Goal: Information Seeking & Learning: Check status

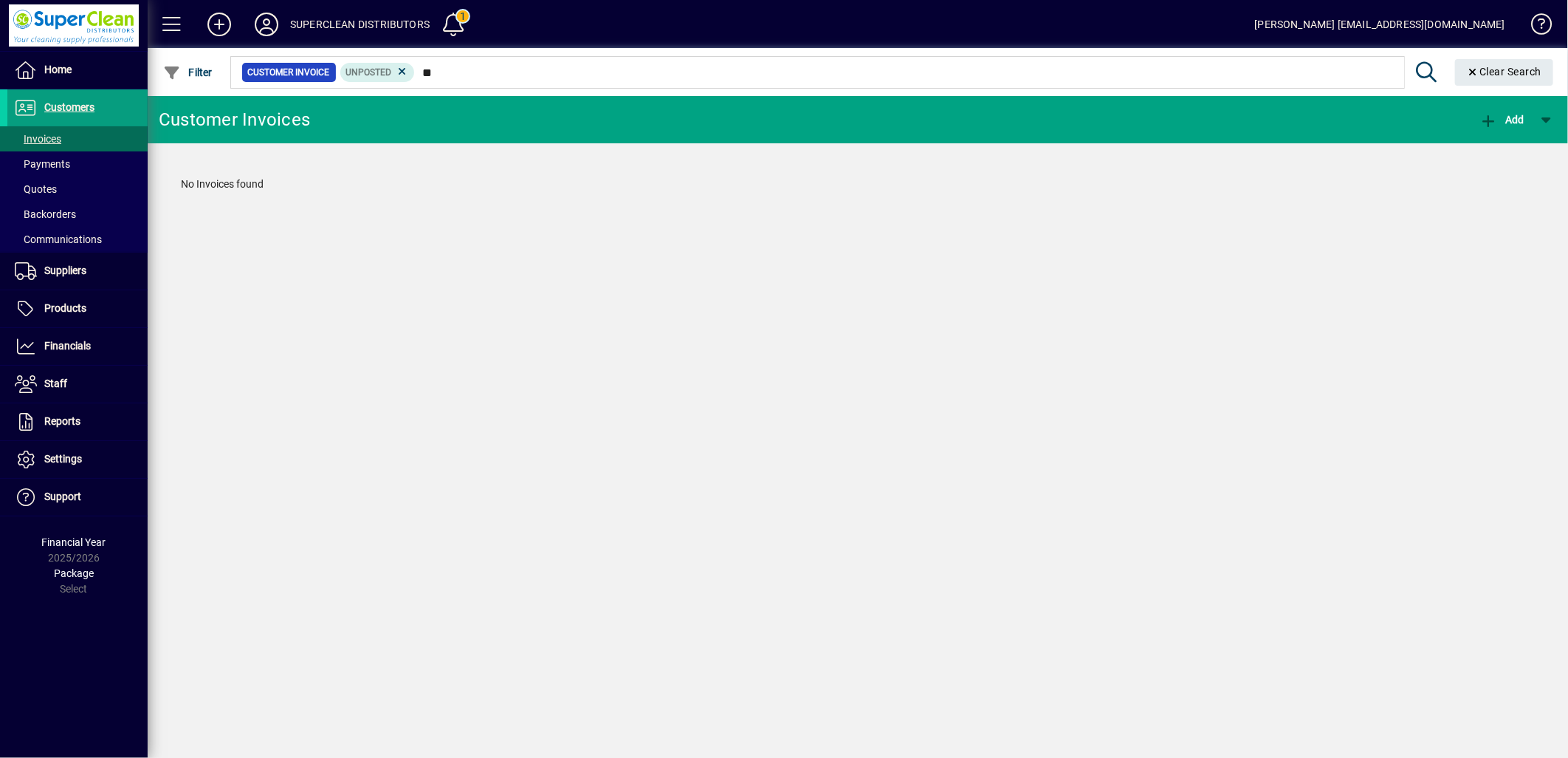
type input "*"
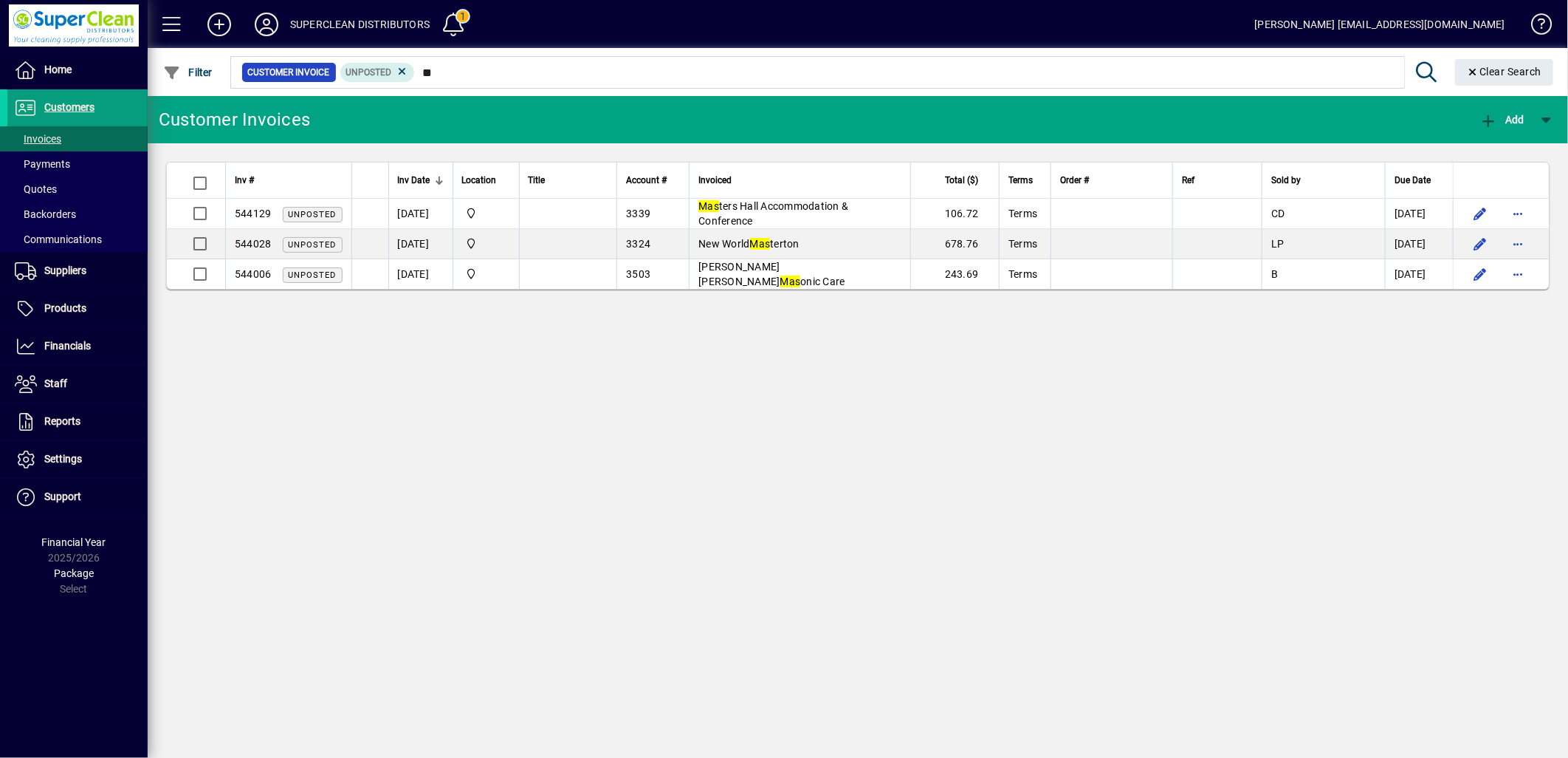
type input "*"
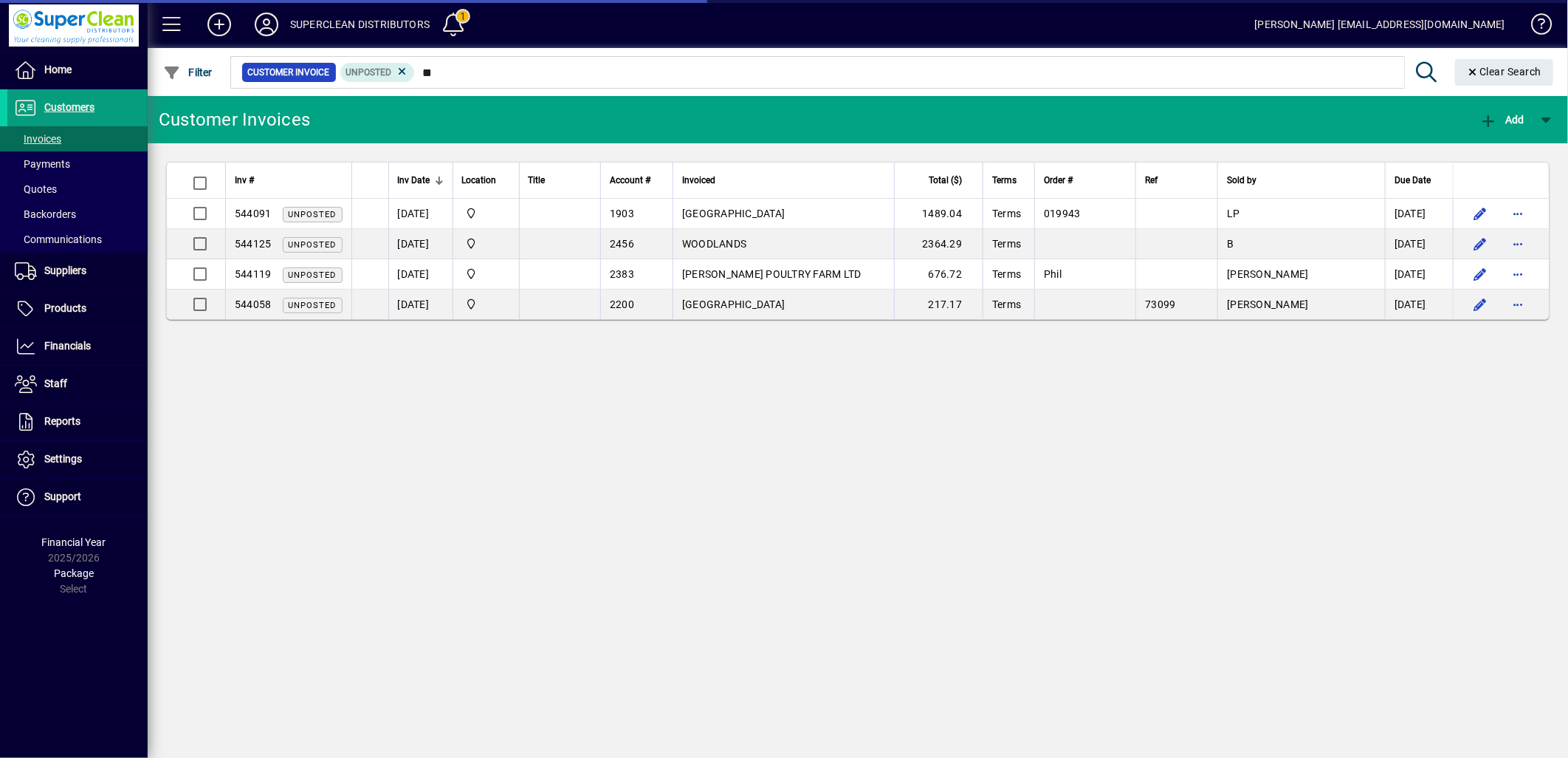
type input "*"
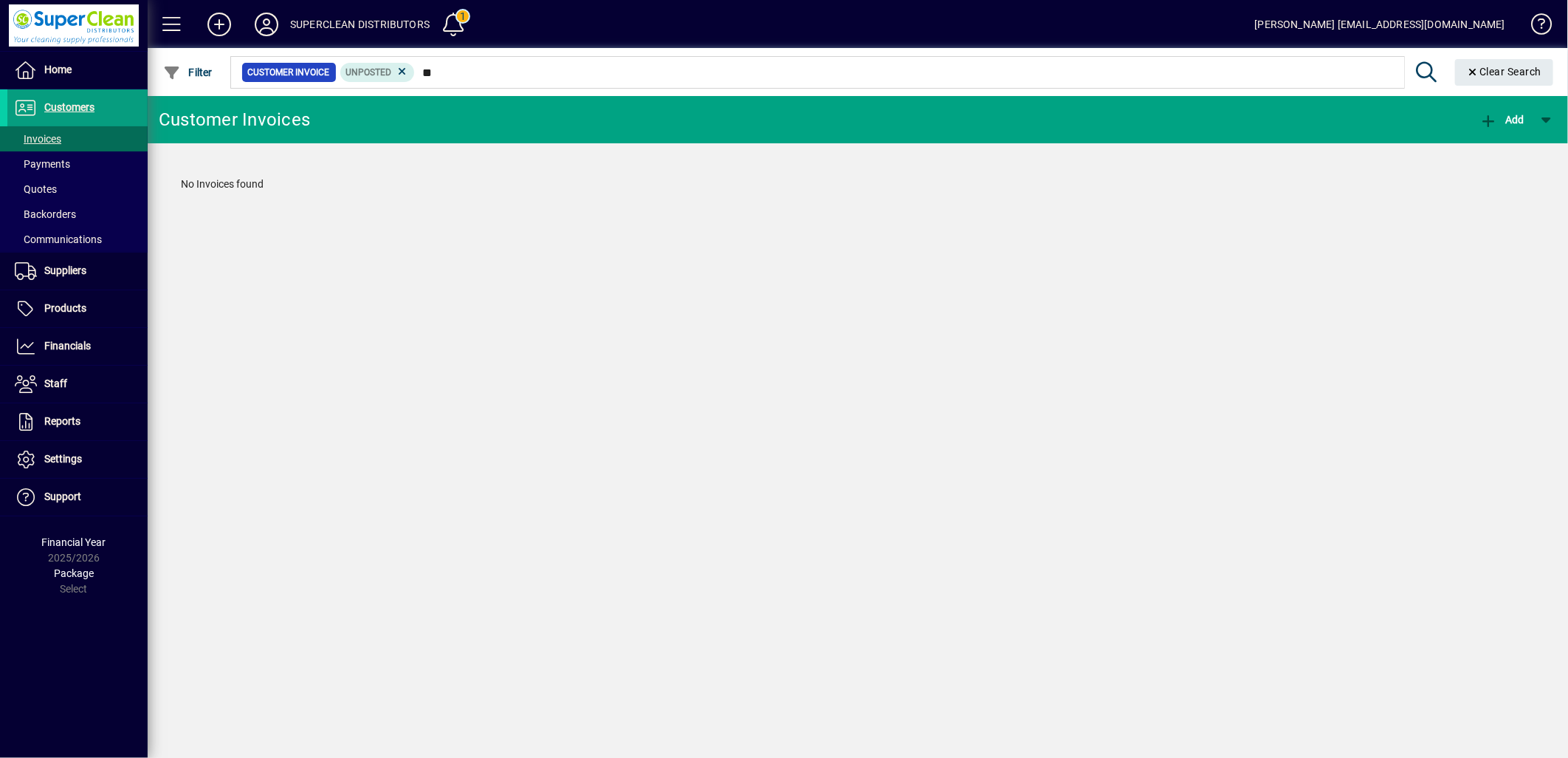
type input "*"
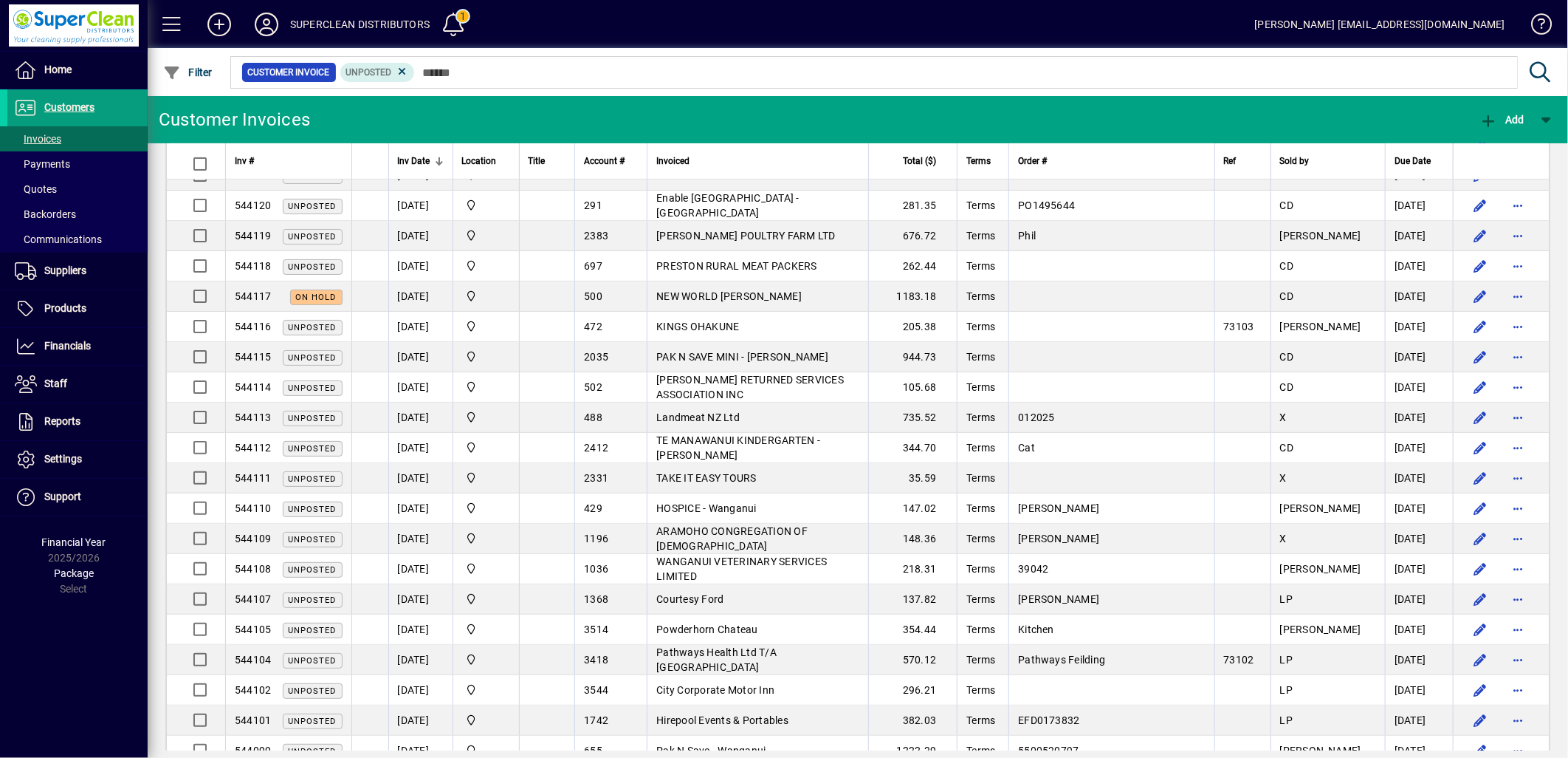
scroll to position [328, 0]
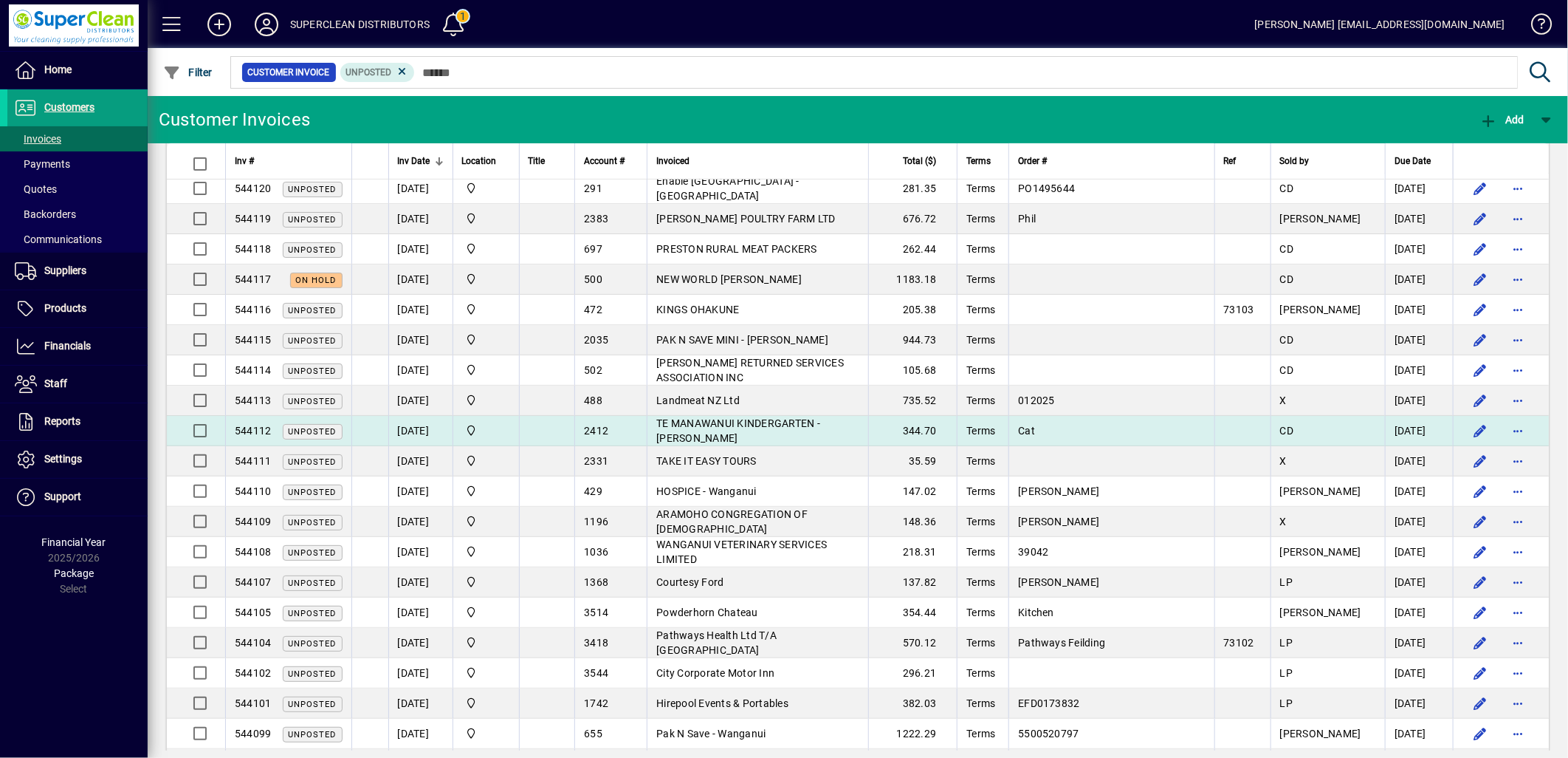
click at [749, 429] on span "TE MANAWANUI KINDERGARTEN - [PERSON_NAME]" at bounding box center [739, 430] width 164 height 26
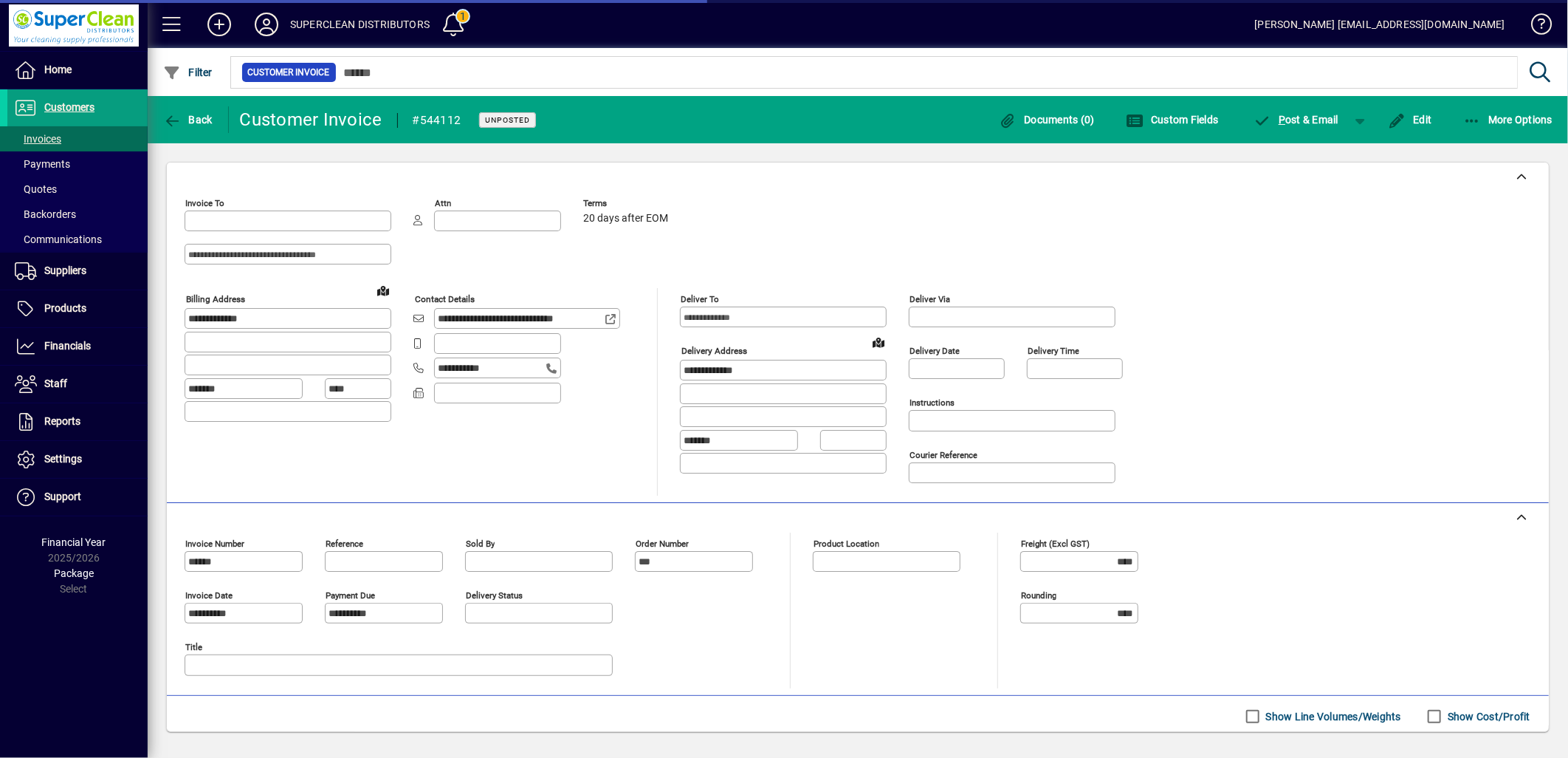
type input "**********"
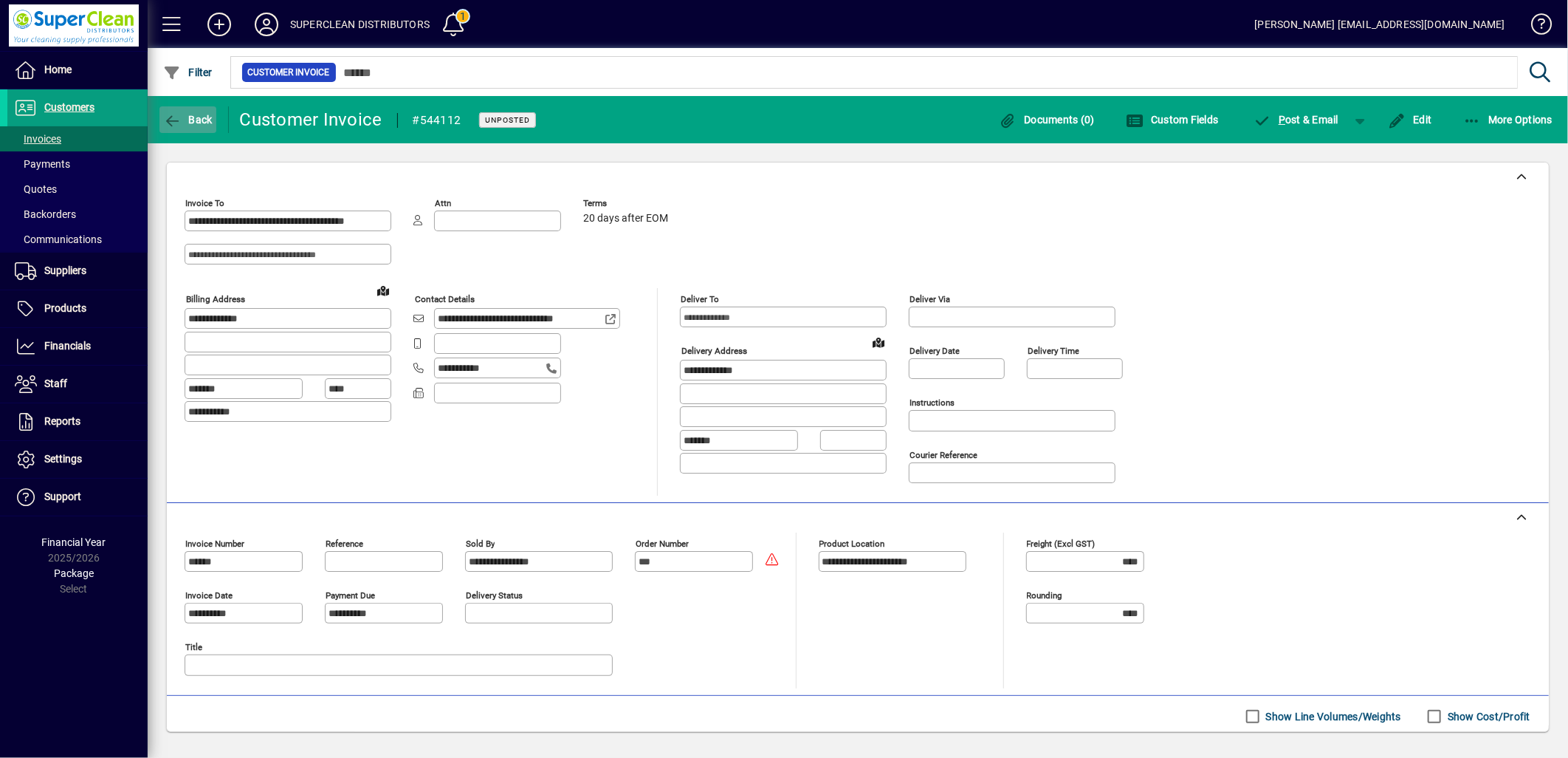
click at [178, 121] on icon "button" at bounding box center [172, 121] width 18 height 15
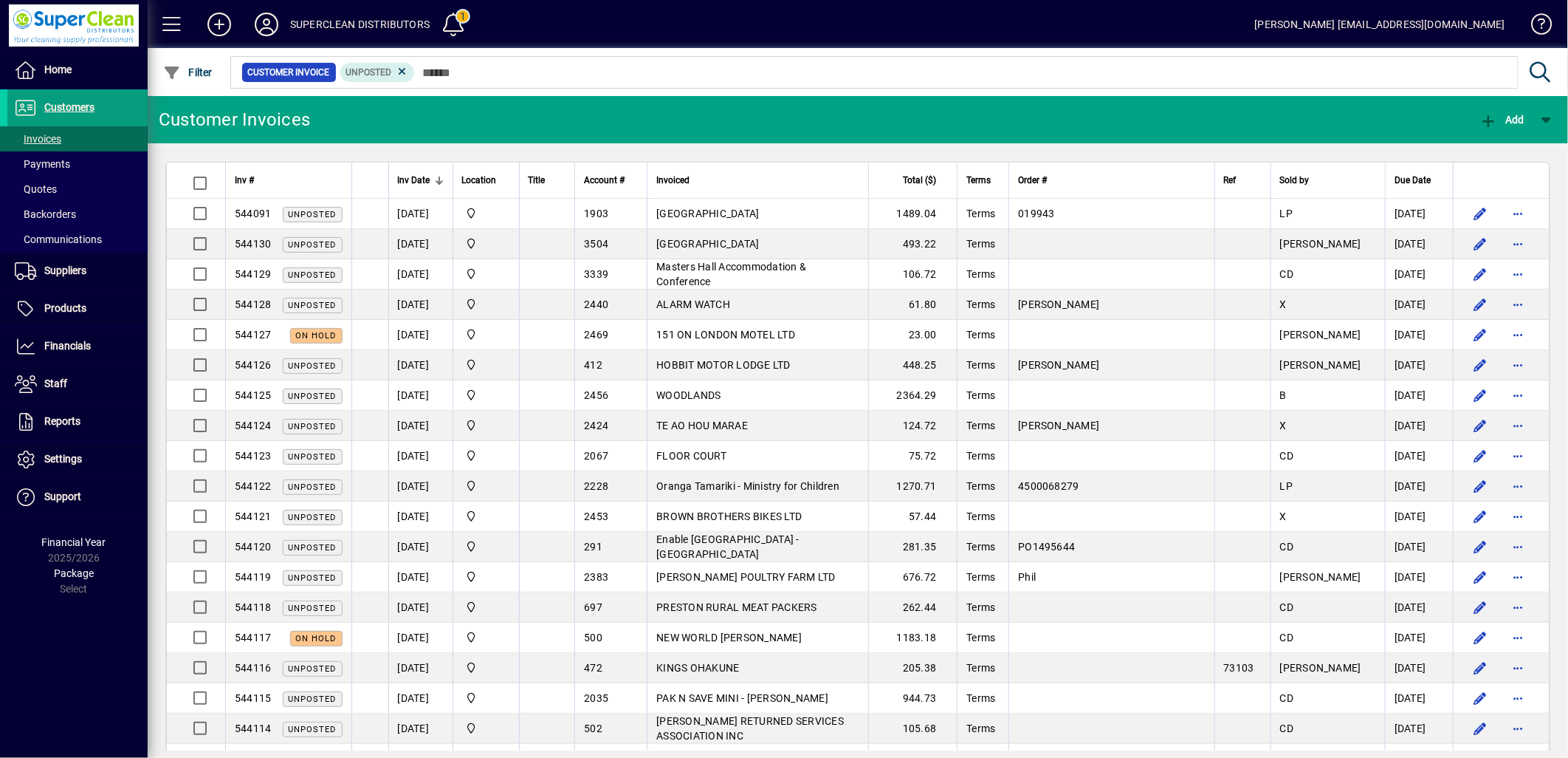
click at [422, 182] on span "Inv Date" at bounding box center [415, 180] width 33 height 16
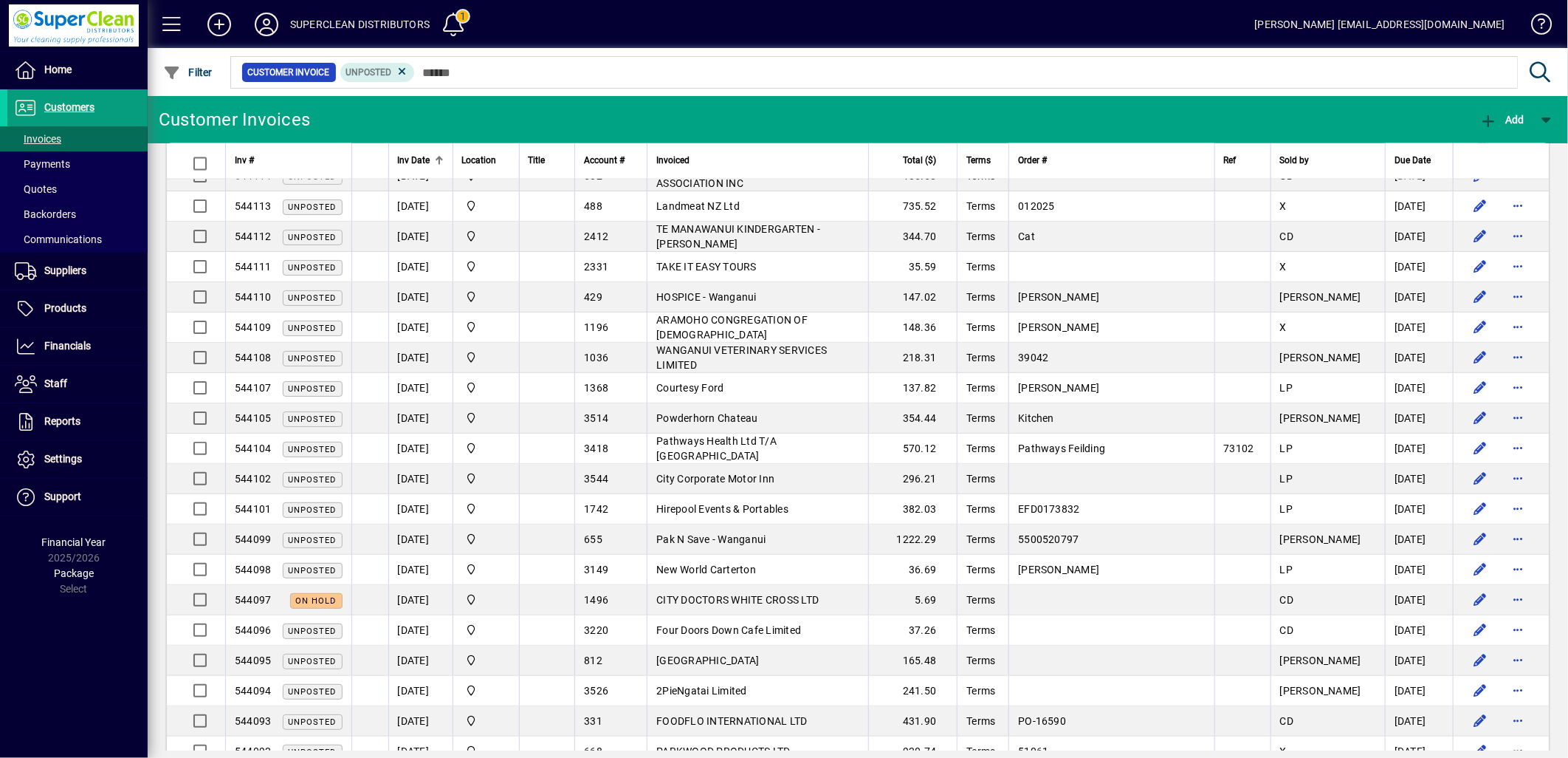
scroll to position [1802, 0]
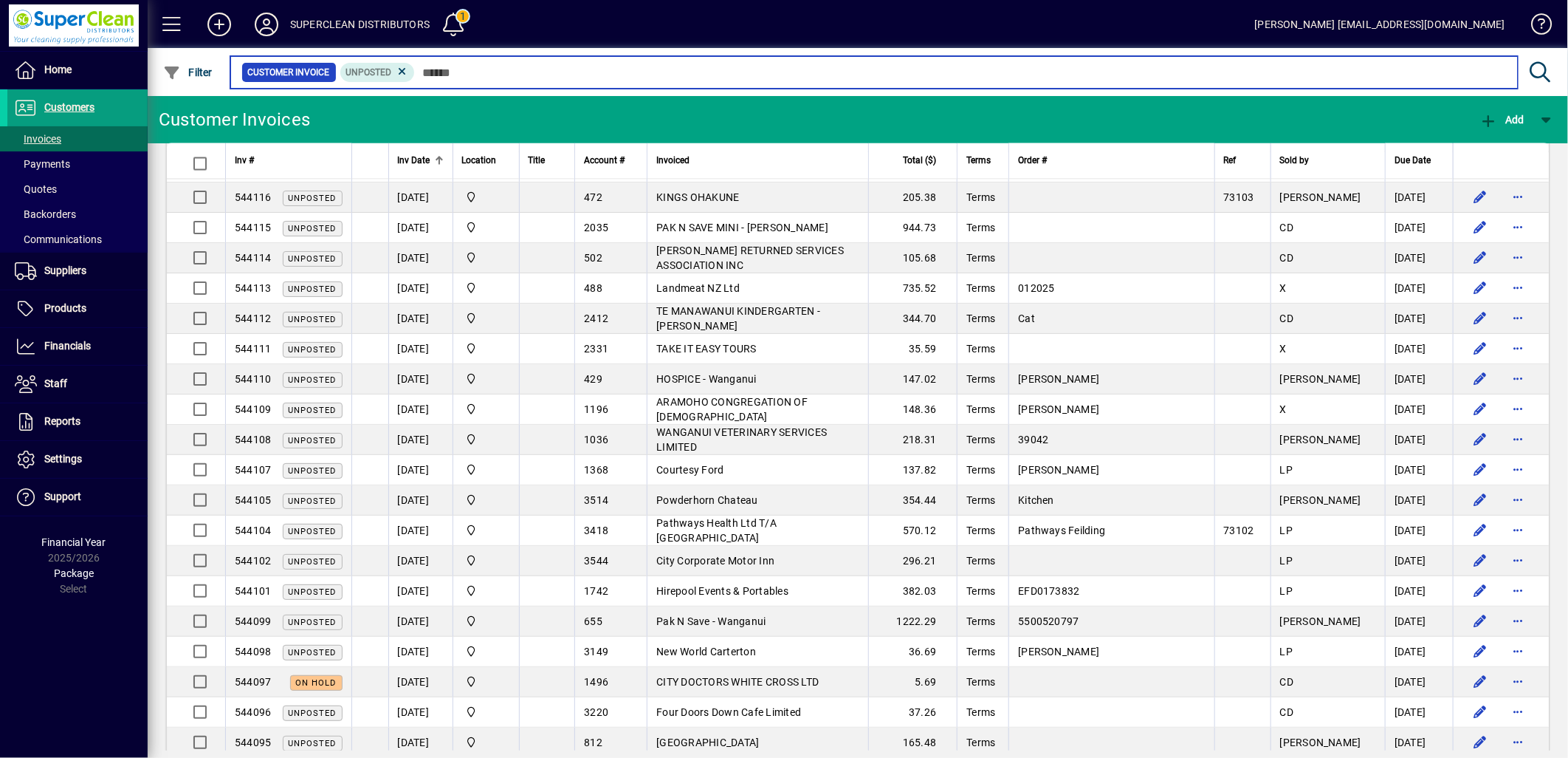
click at [493, 80] on input "text" at bounding box center [960, 72] width 1091 height 21
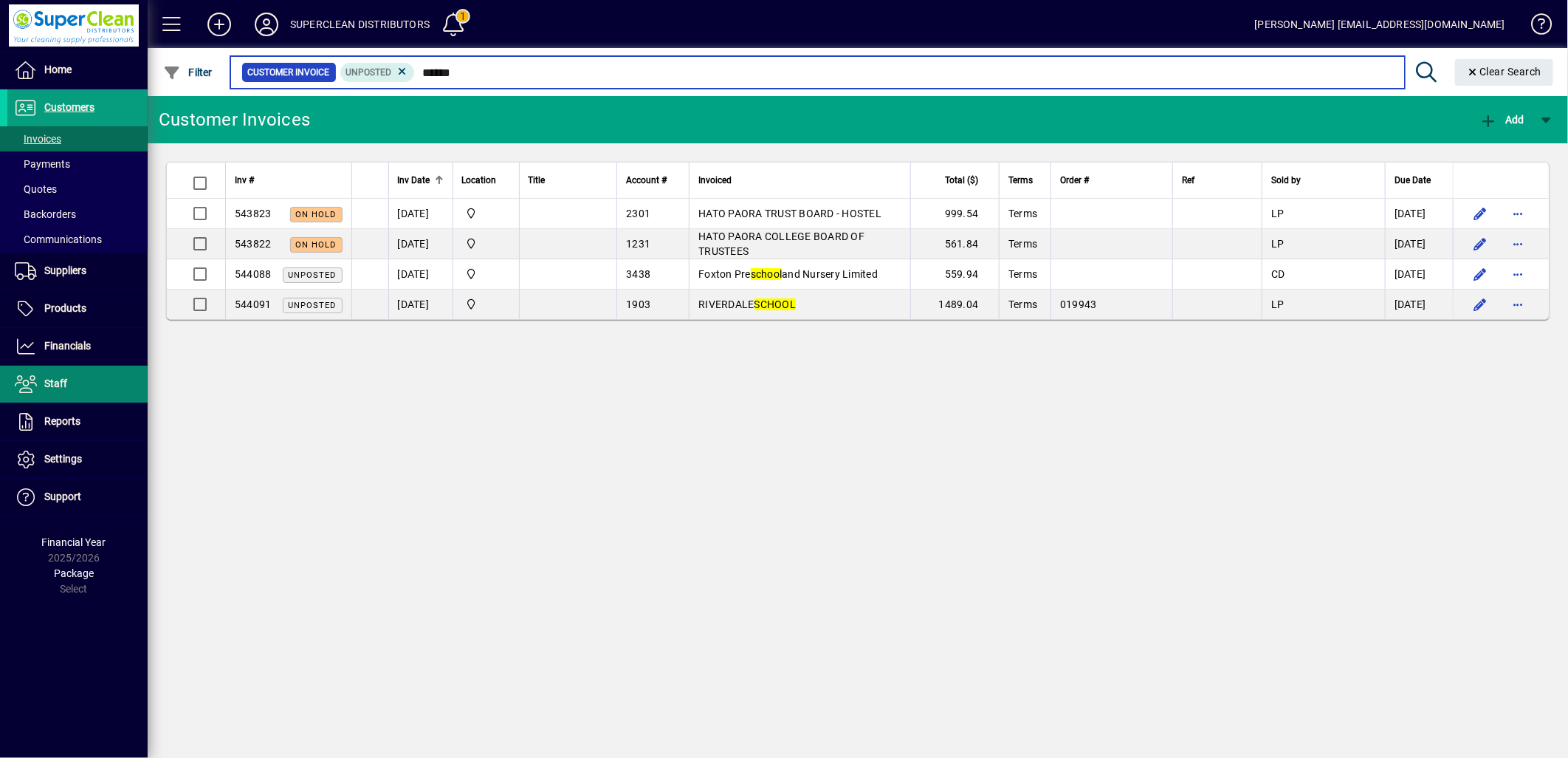
type input "******"
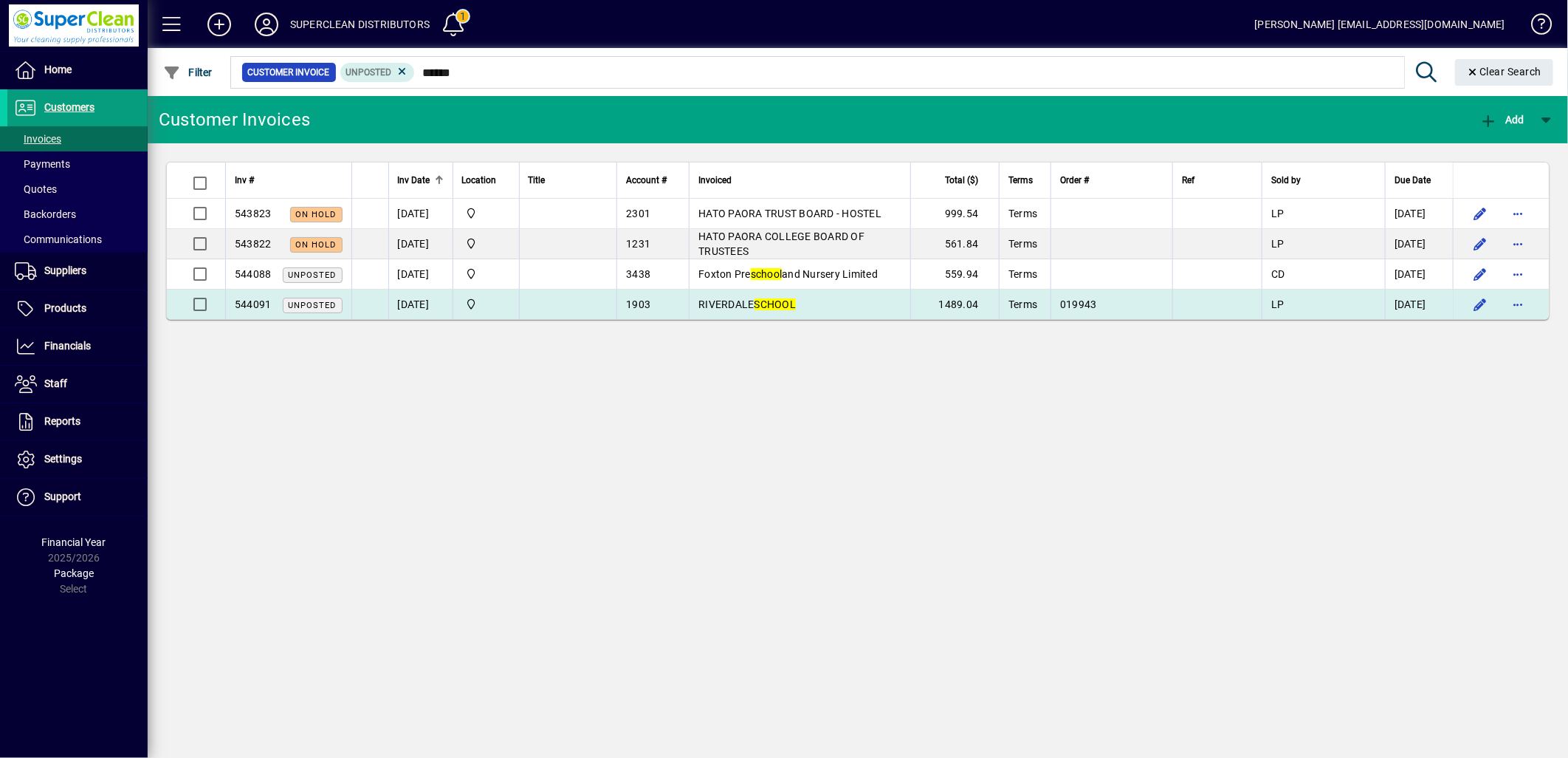
click at [777, 302] on em "SCHOOL" at bounding box center [775, 303] width 42 height 12
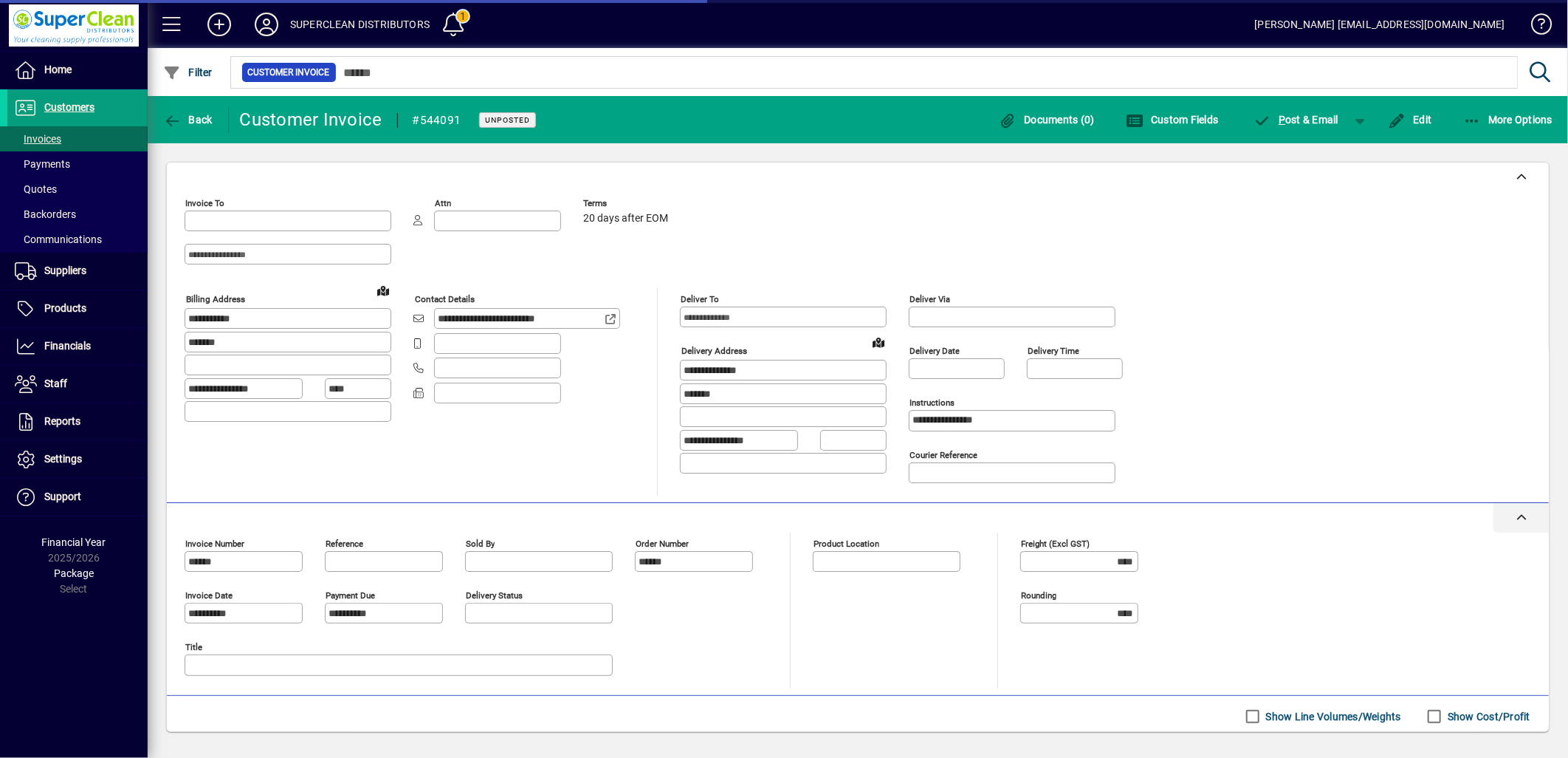
type input "**********"
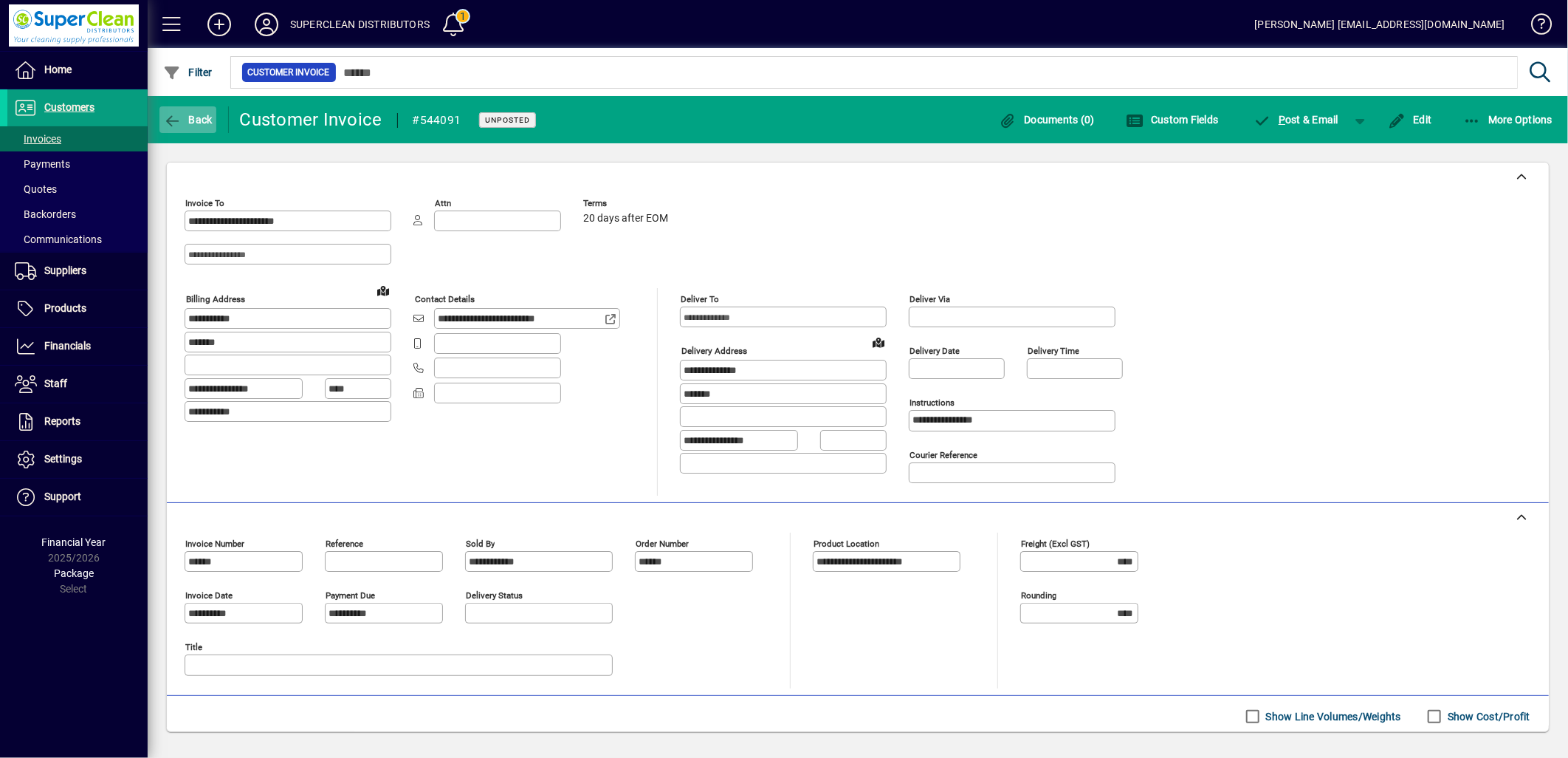
click at [194, 130] on span "button" at bounding box center [188, 119] width 56 height 36
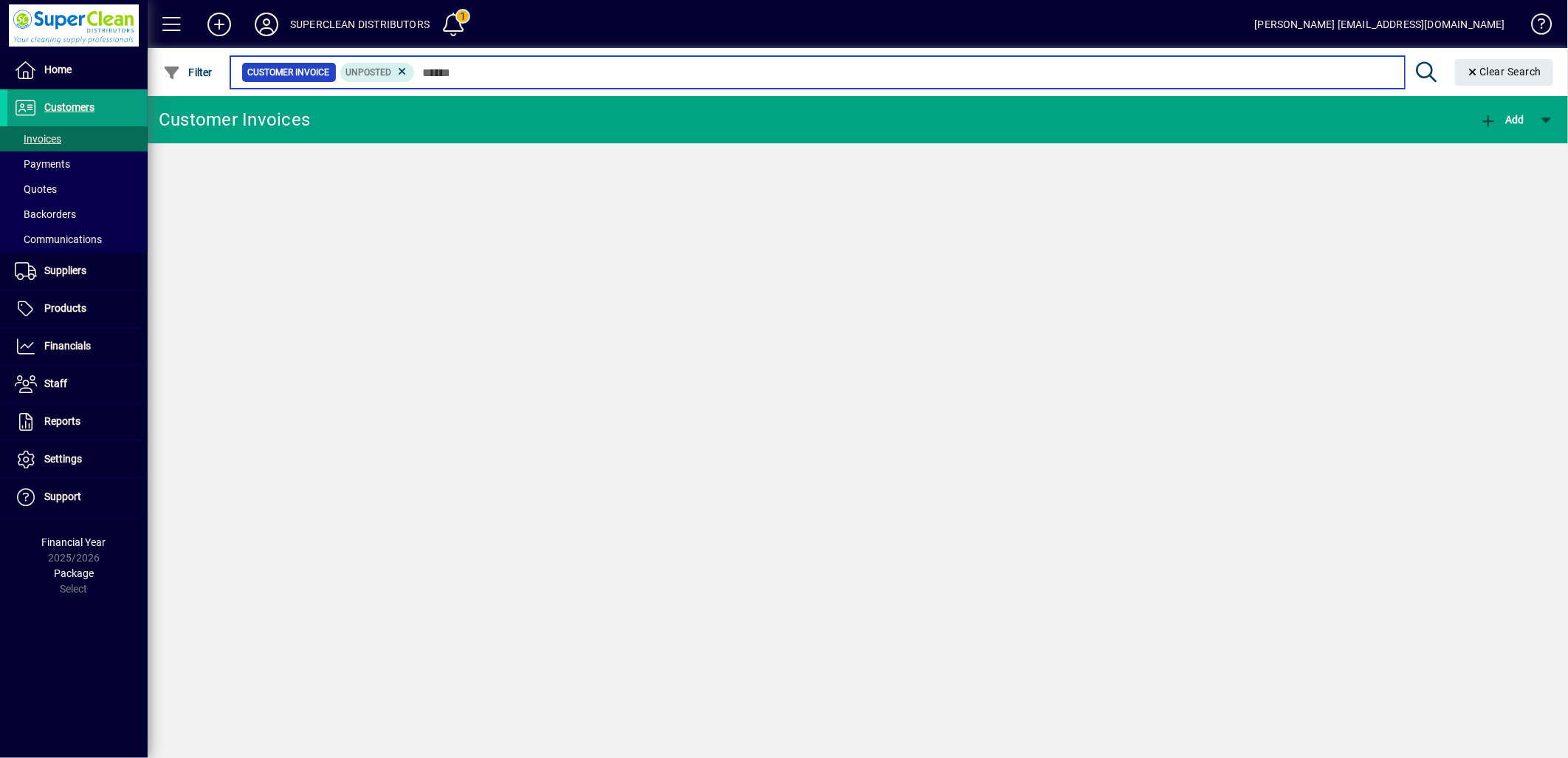
type input "******"
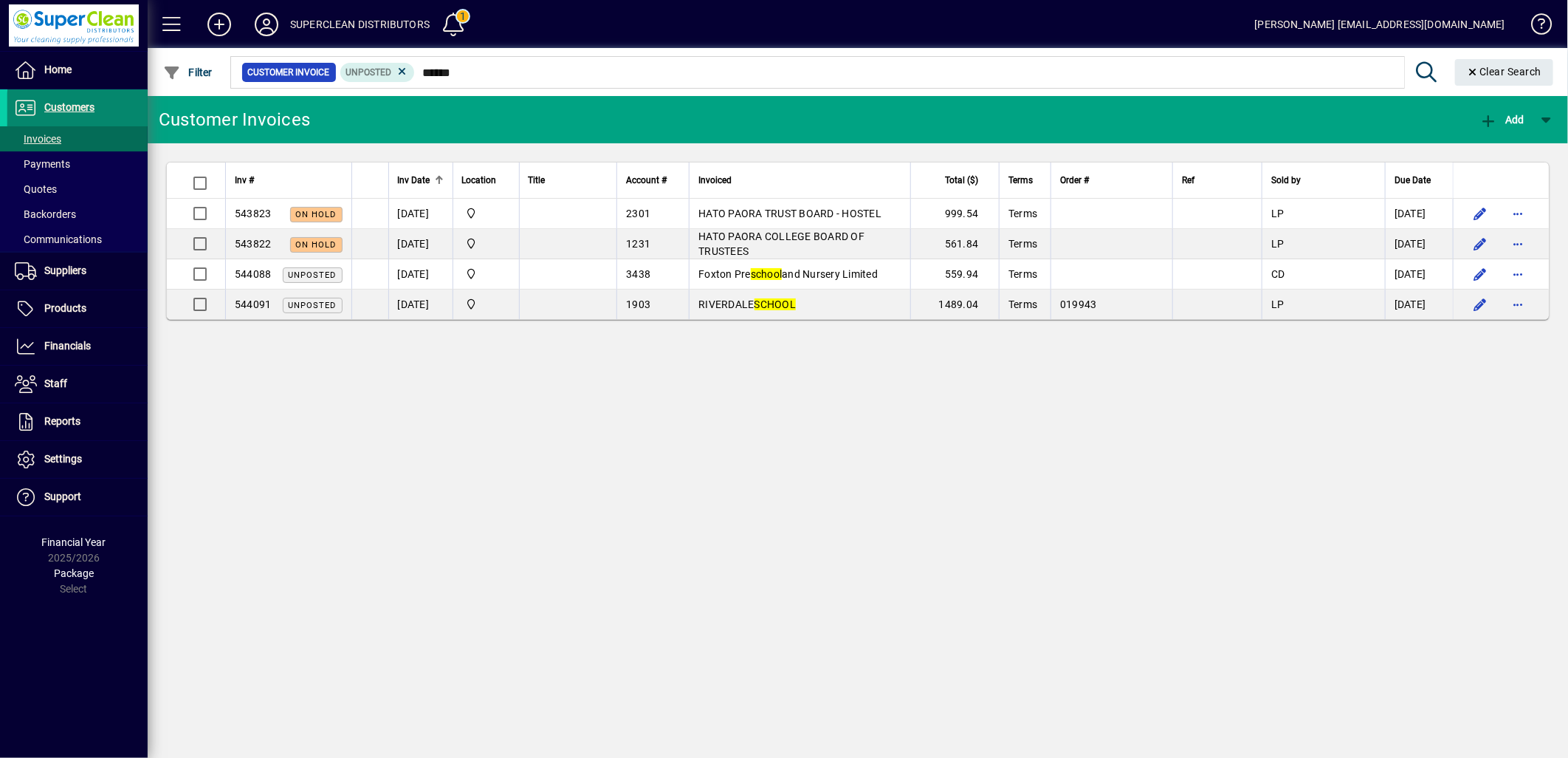
click at [84, 111] on span "Customers" at bounding box center [69, 107] width 50 height 12
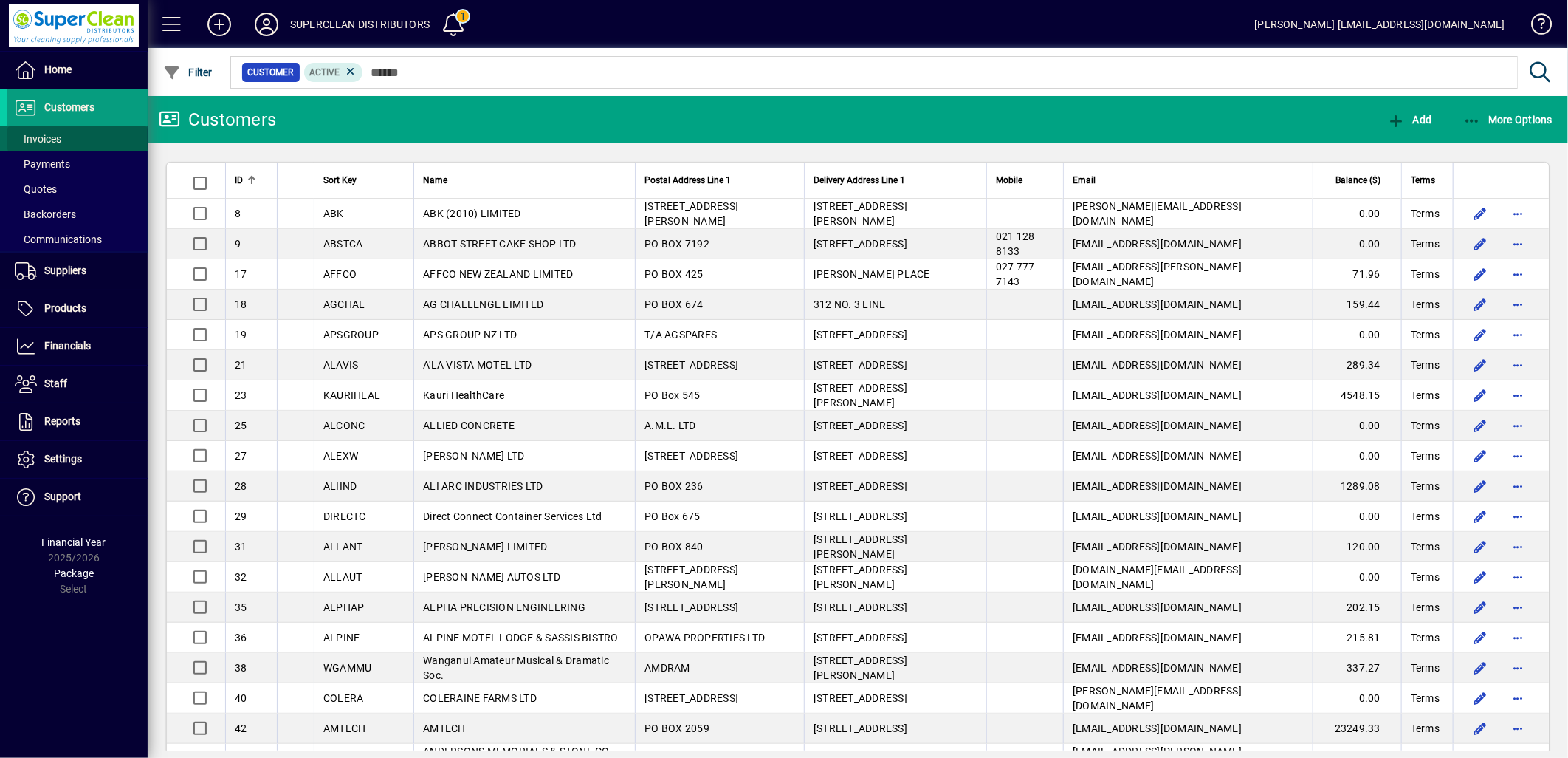
click at [45, 142] on span "Invoices" at bounding box center [37, 138] width 46 height 12
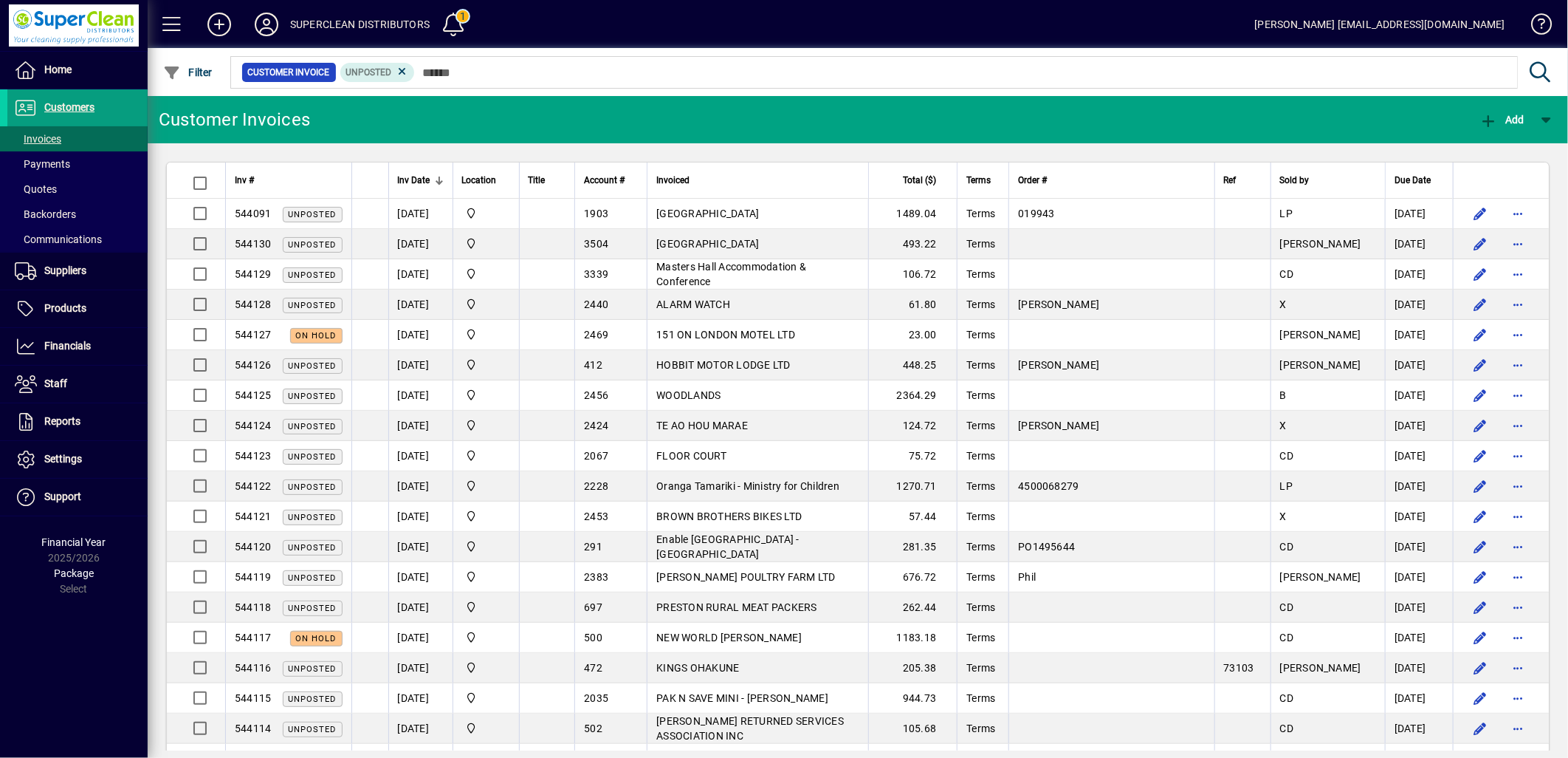
click at [409, 187] on span "Inv Date" at bounding box center [415, 180] width 33 height 16
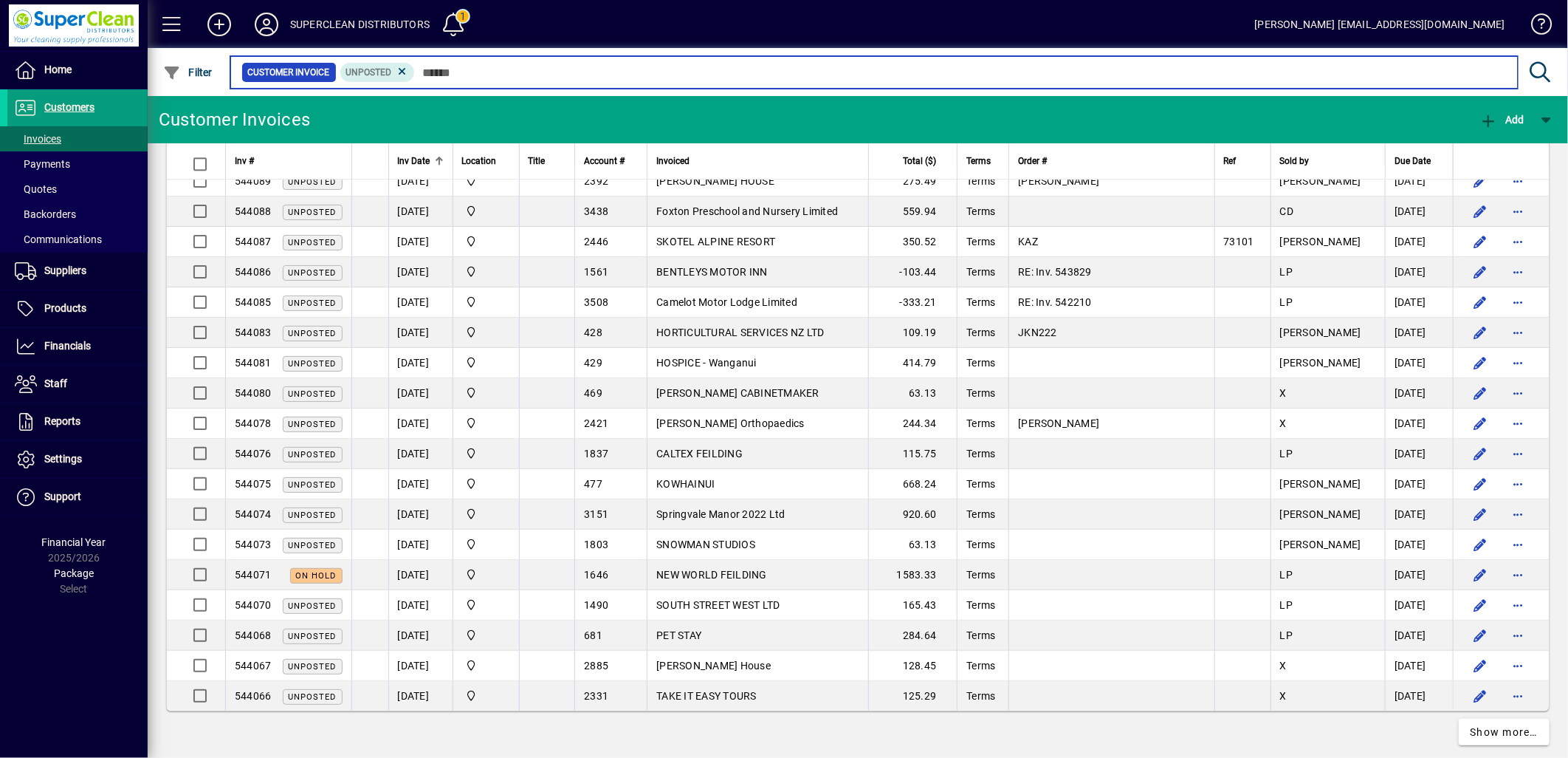
scroll to position [2541, 0]
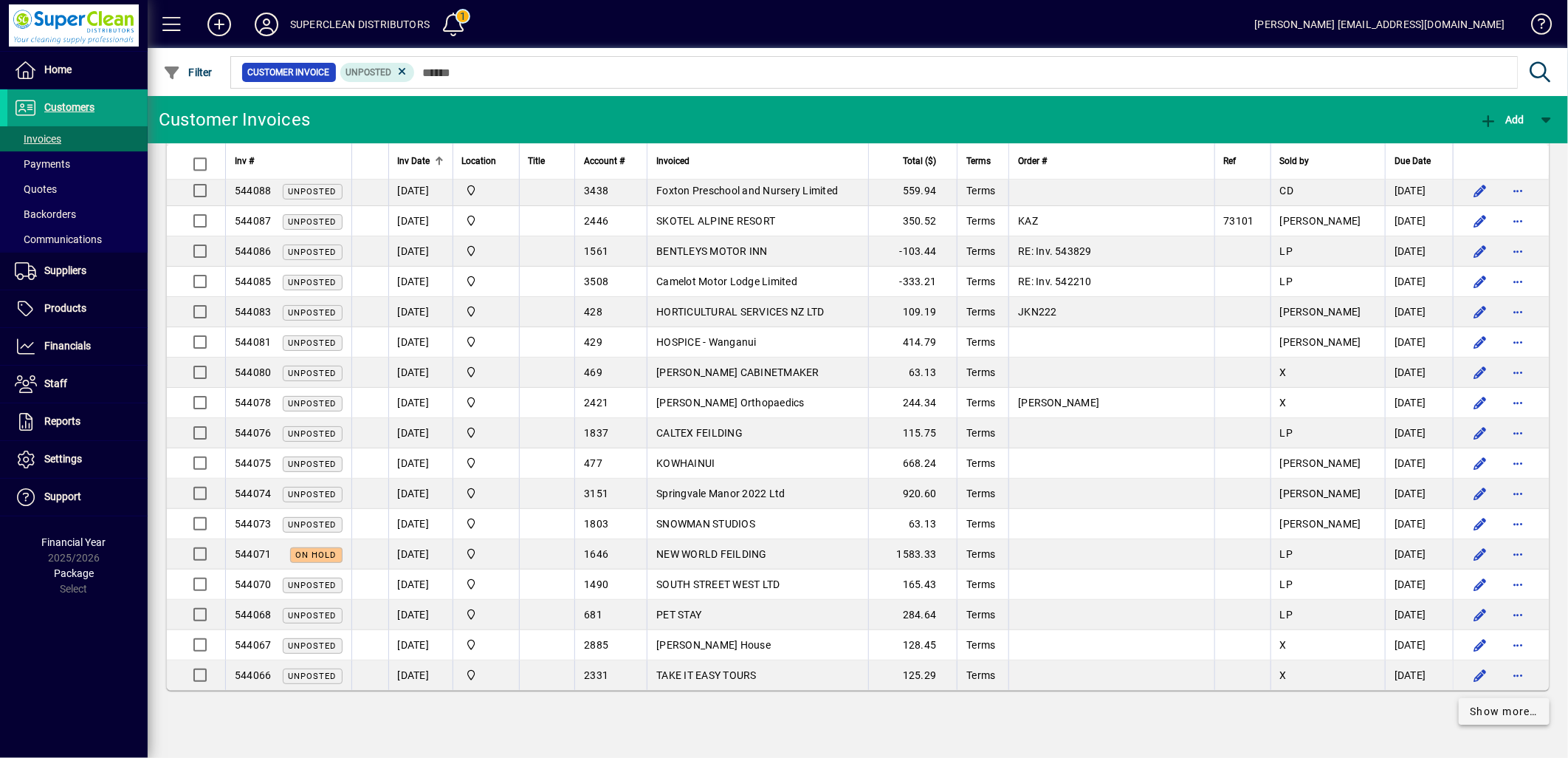
click at [1475, 711] on span "Show more…" at bounding box center [1504, 711] width 68 height 15
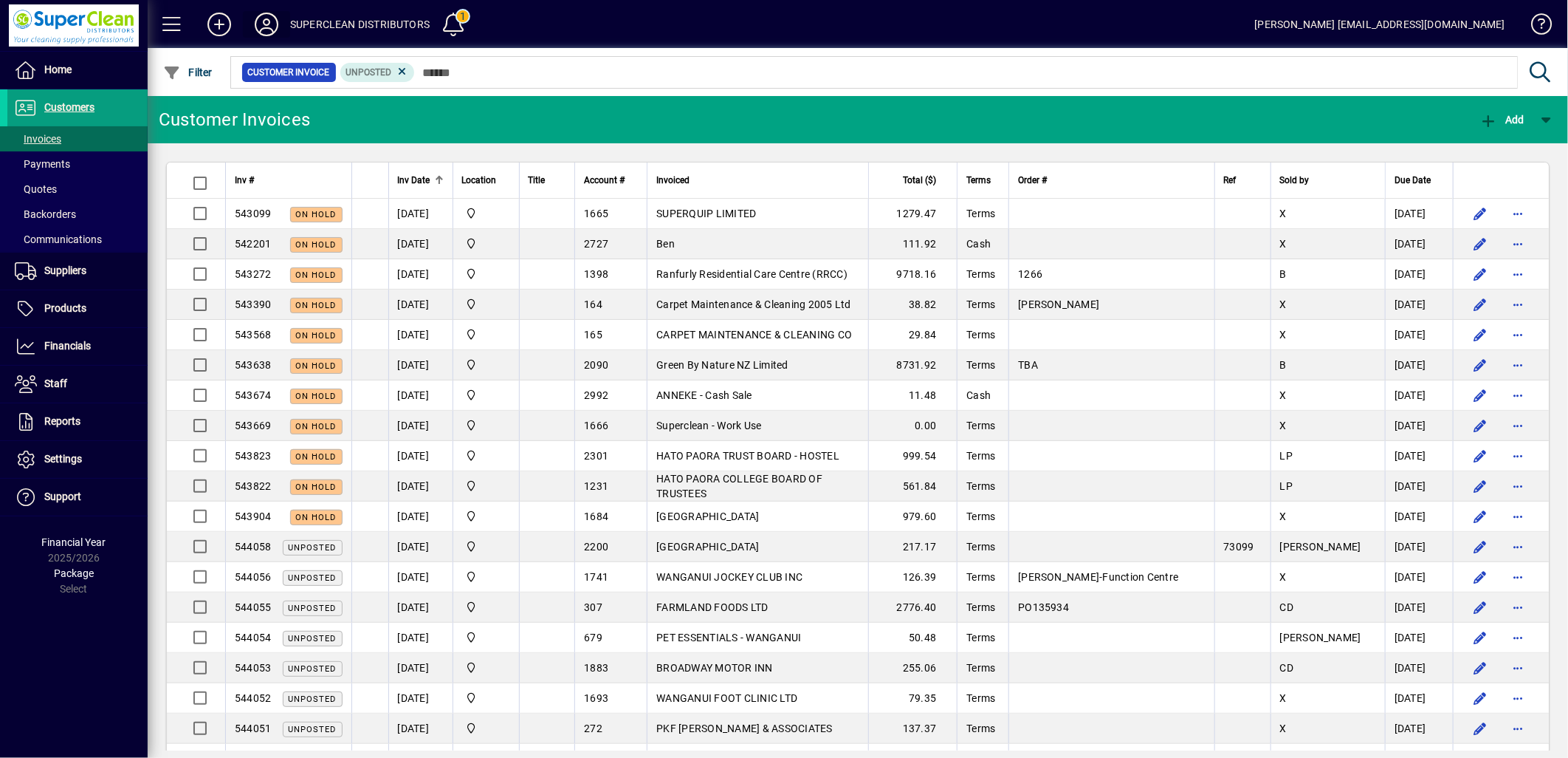
click at [270, 34] on icon at bounding box center [266, 25] width 29 height 24
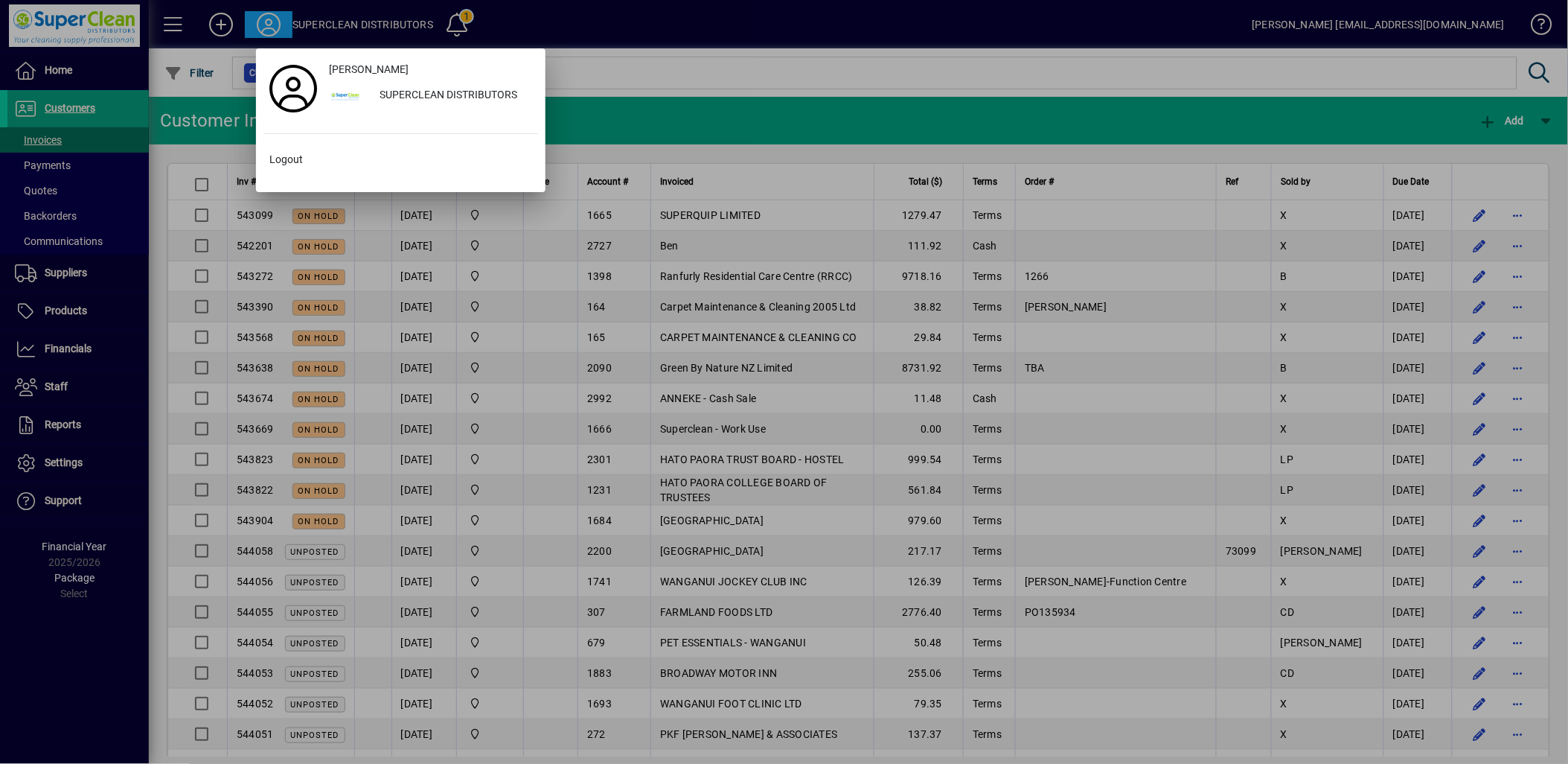
click at [57, 466] on div at bounding box center [784, 382] width 1568 height 764
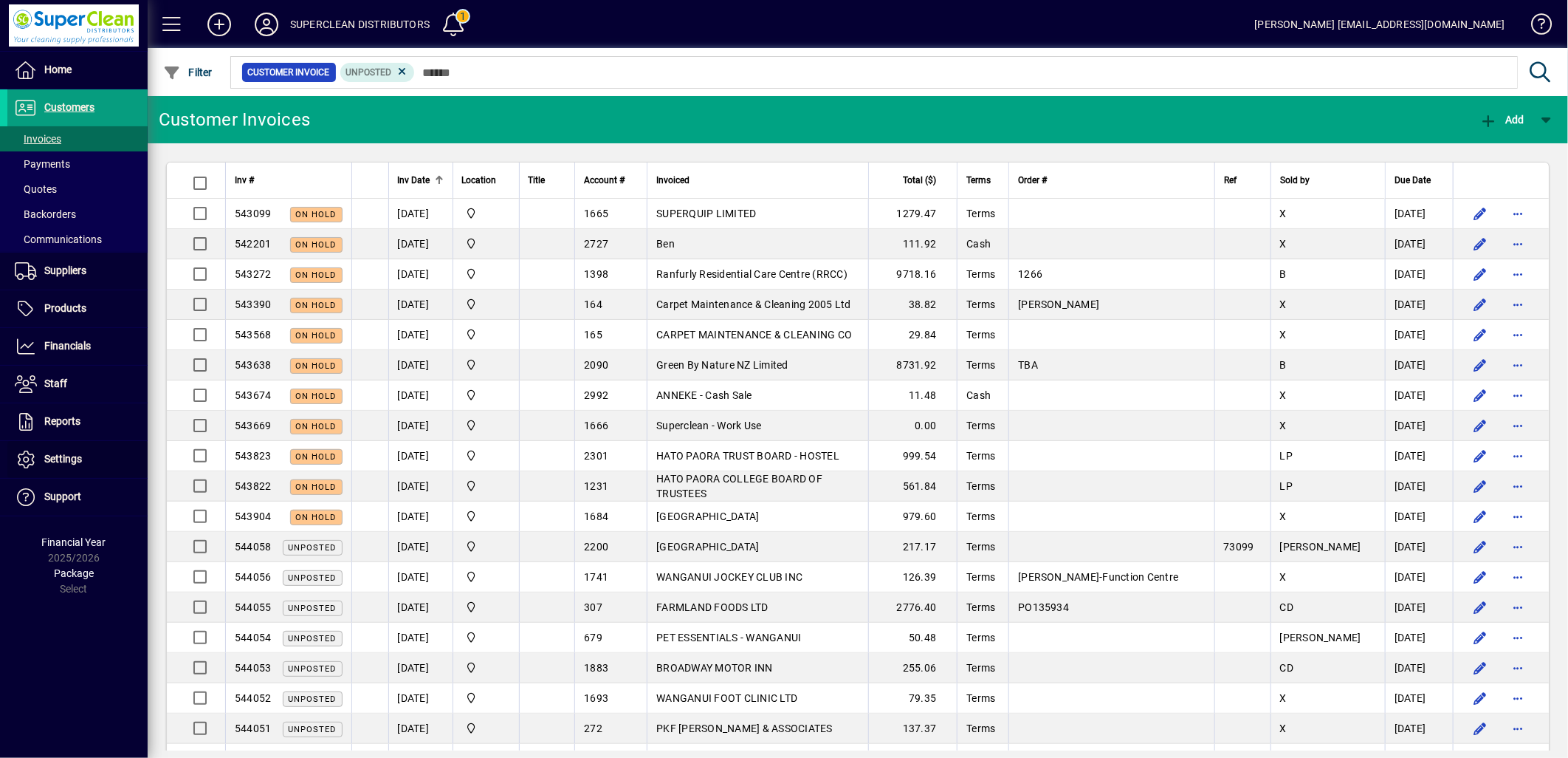
click at [56, 462] on span "Settings" at bounding box center [63, 458] width 37 height 12
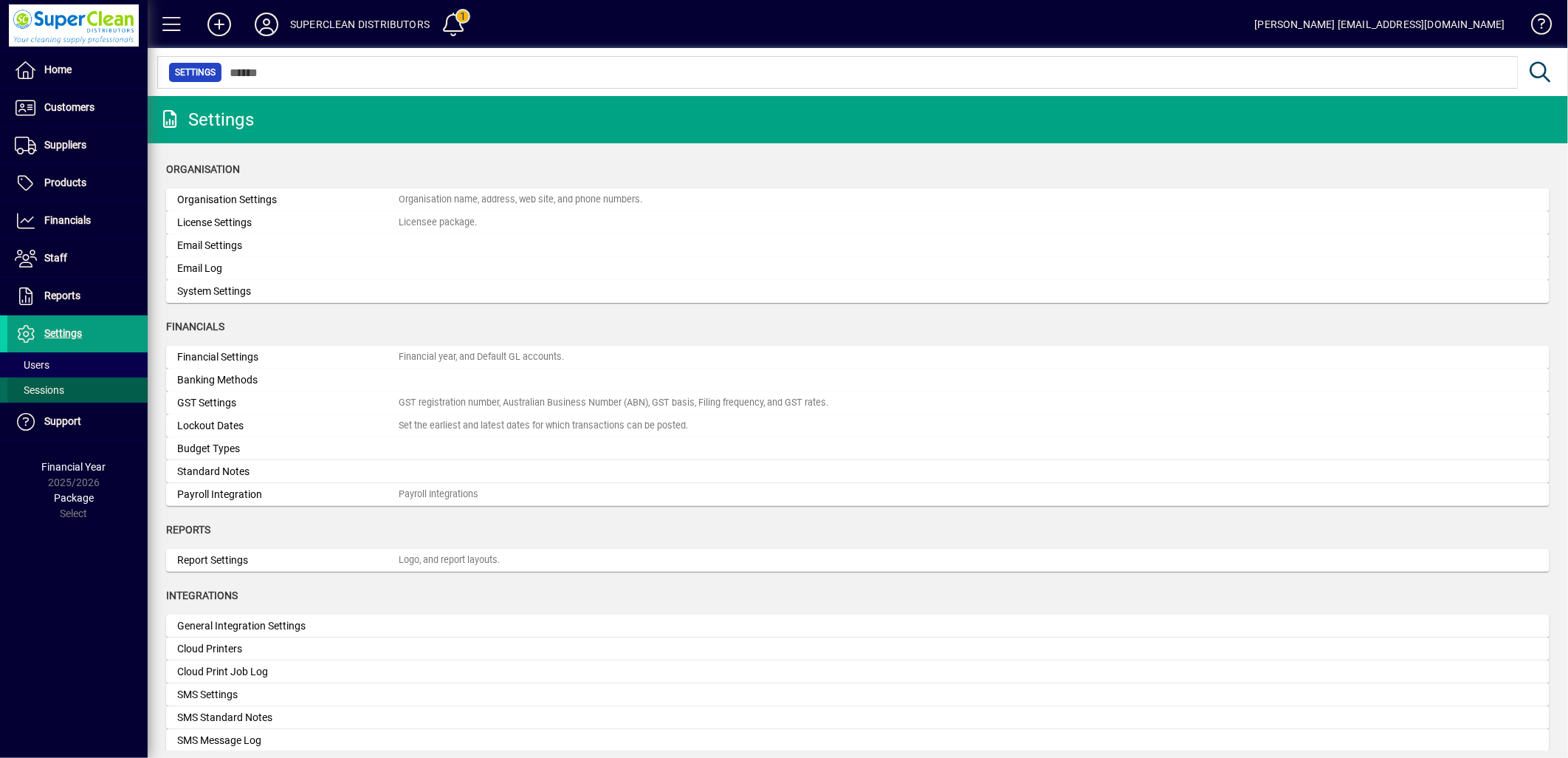
click at [41, 394] on span "Sessions" at bounding box center [39, 389] width 49 height 12
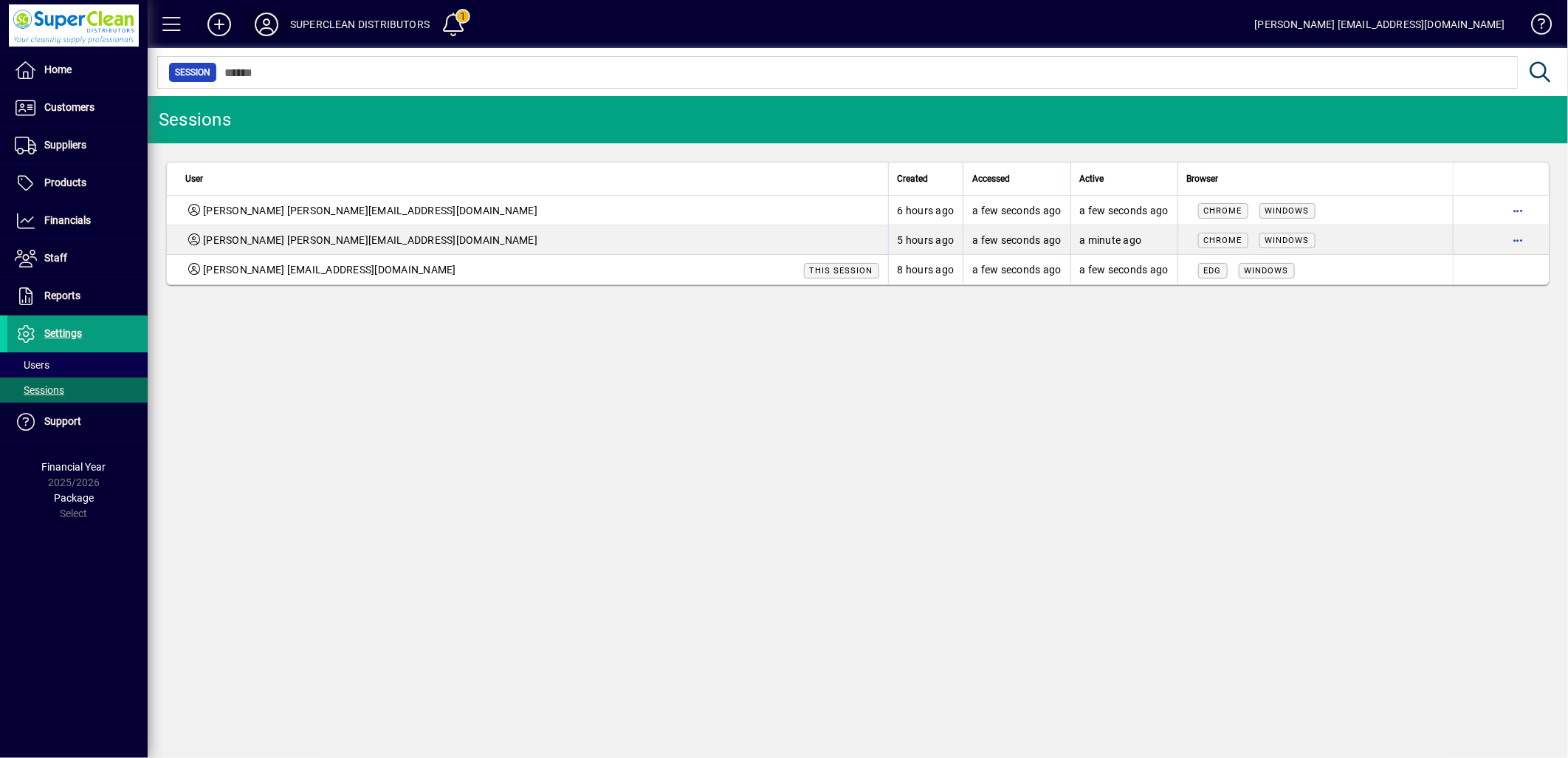
click at [269, 30] on icon at bounding box center [266, 25] width 29 height 24
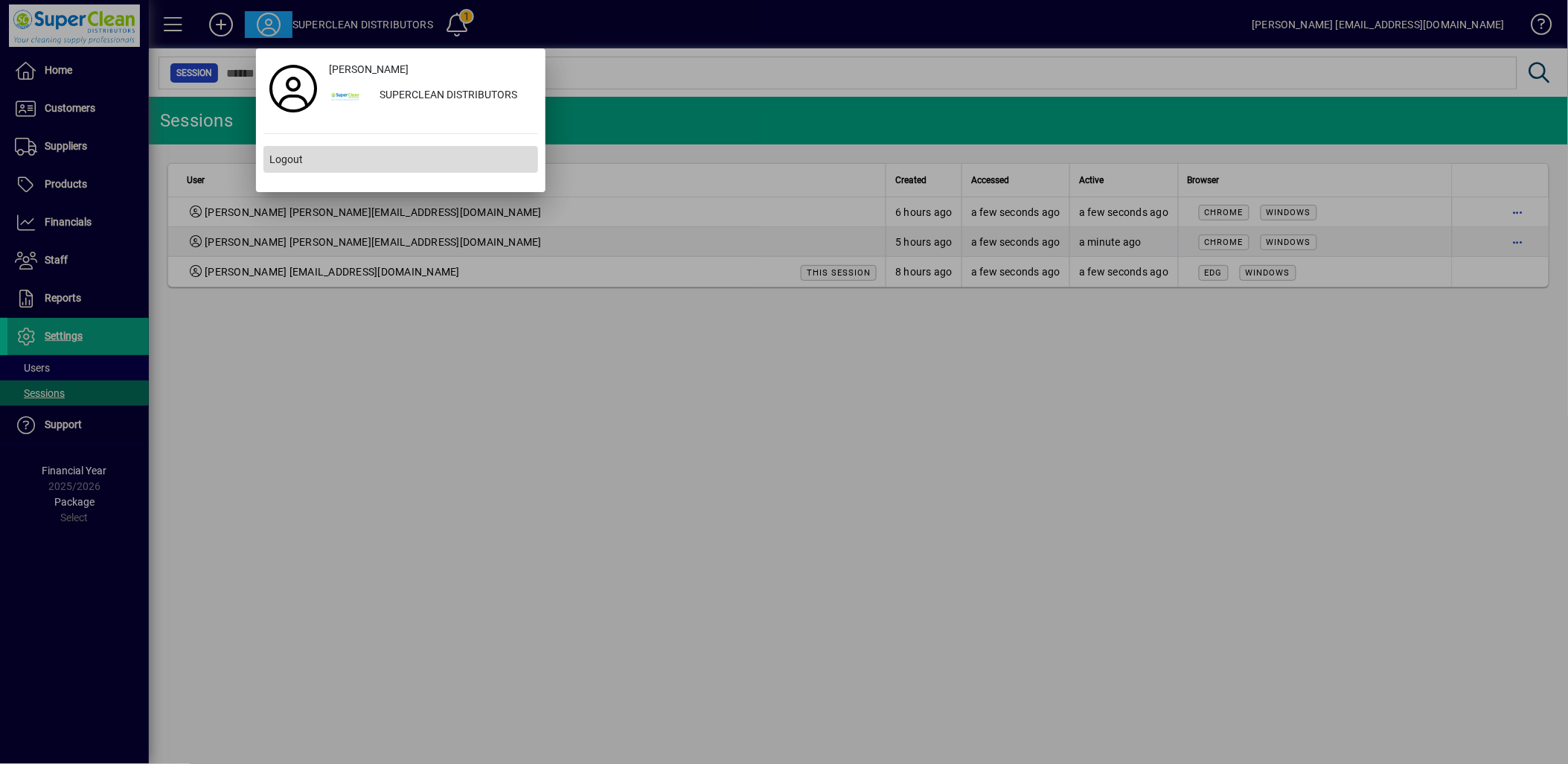
click at [297, 167] on span "Logout" at bounding box center [286, 159] width 33 height 16
